Goal: Task Accomplishment & Management: Manage account settings

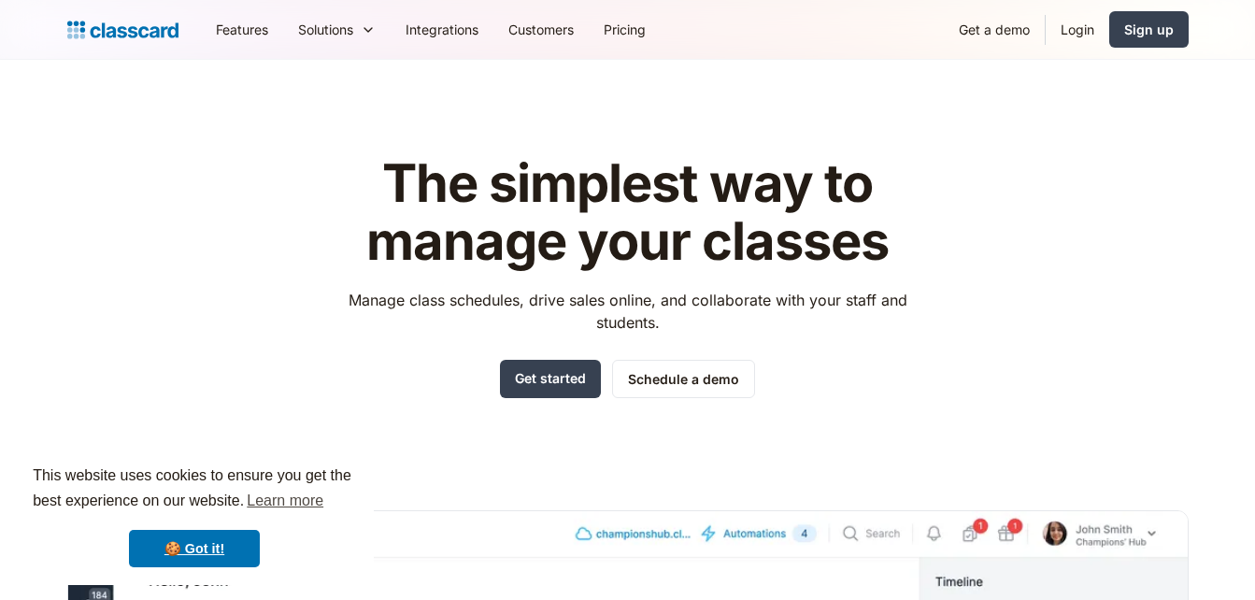
drag, startPoint x: 0, startPoint y: 0, endPoint x: 926, endPoint y: 30, distance: 926.3
click at [926, 30] on nav "Features Resources Blog The latest industry news, updates and info. Customer st…" at bounding box center [695, 29] width 988 height 42
click at [1157, 34] on div "Sign up" at bounding box center [1149, 30] width 50 height 20
click at [1061, 29] on link "Login" at bounding box center [1077, 29] width 64 height 42
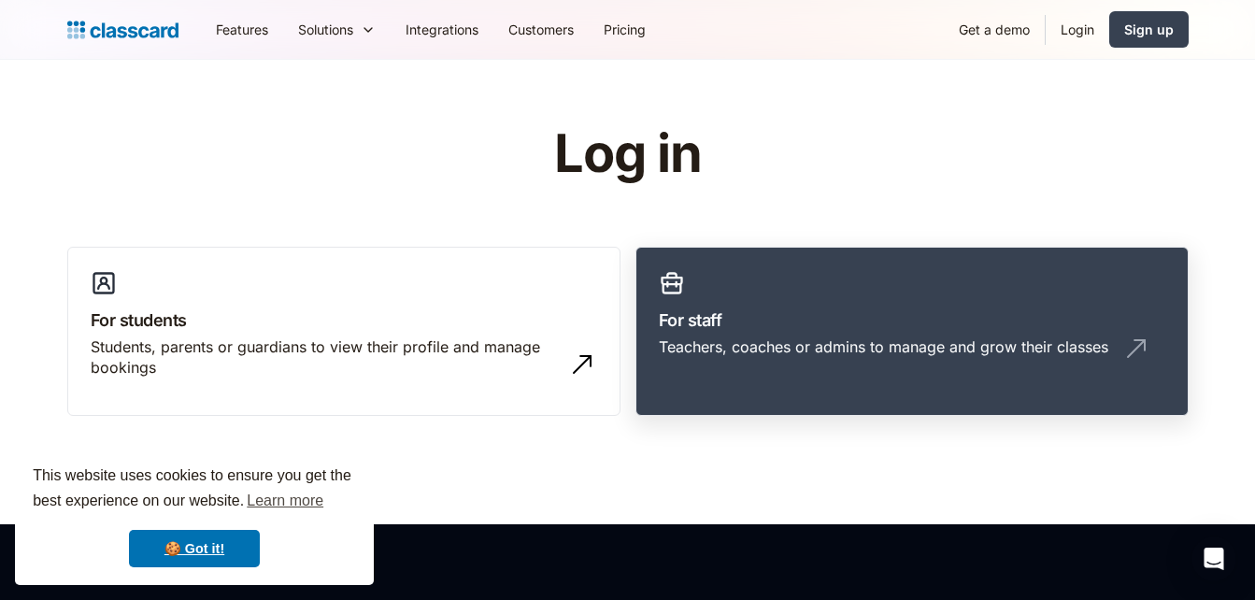
drag, startPoint x: 770, startPoint y: 277, endPoint x: 712, endPoint y: 284, distance: 58.3
click at [712, 284] on link "For staff Teachers, coaches or admins to manage and grow their classes" at bounding box center [911, 332] width 553 height 170
